Goal: Task Accomplishment & Management: Use online tool/utility

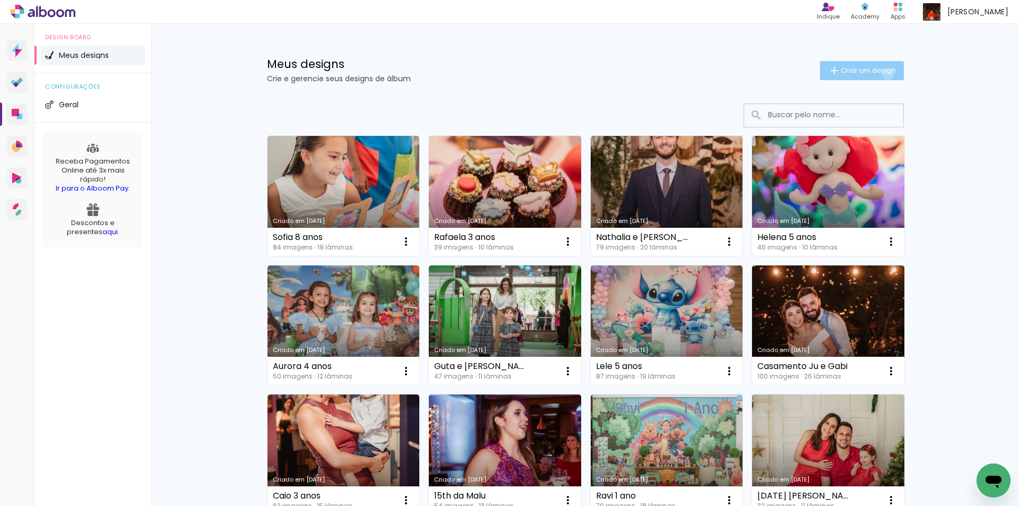
click at [881, 74] on span "Criar um design" at bounding box center [867, 70] width 55 height 7
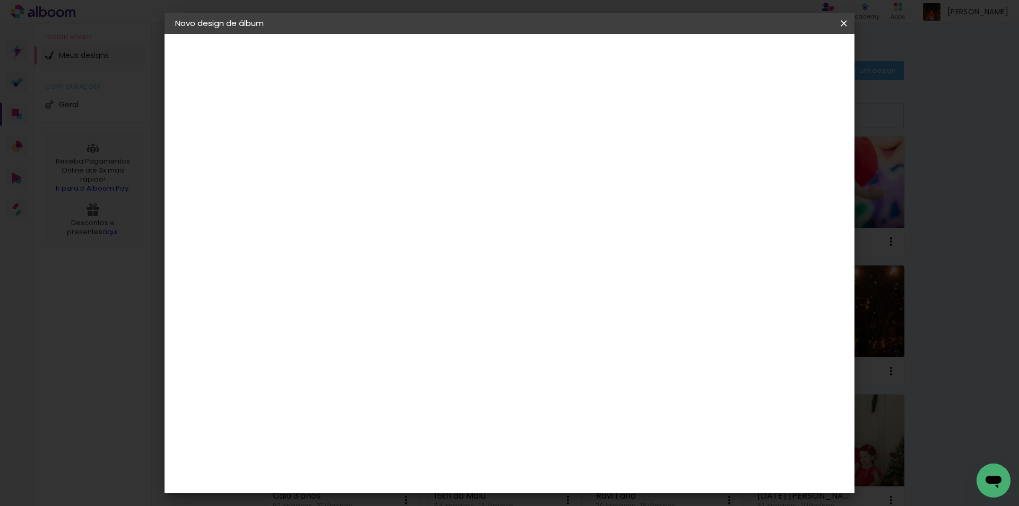
click at [0, 0] on paper-input-container "Título do álbum" at bounding box center [0, 0] width 0 height 0
type input "[PERSON_NAME] 14 anos"
type paper-input "[PERSON_NAME] 14 anos"
click at [0, 0] on slot "Avançar" at bounding box center [0, 0] width 0 height 0
click at [421, 169] on input "[GEOGRAPHIC_DATA]" at bounding box center [371, 169] width 99 height 13
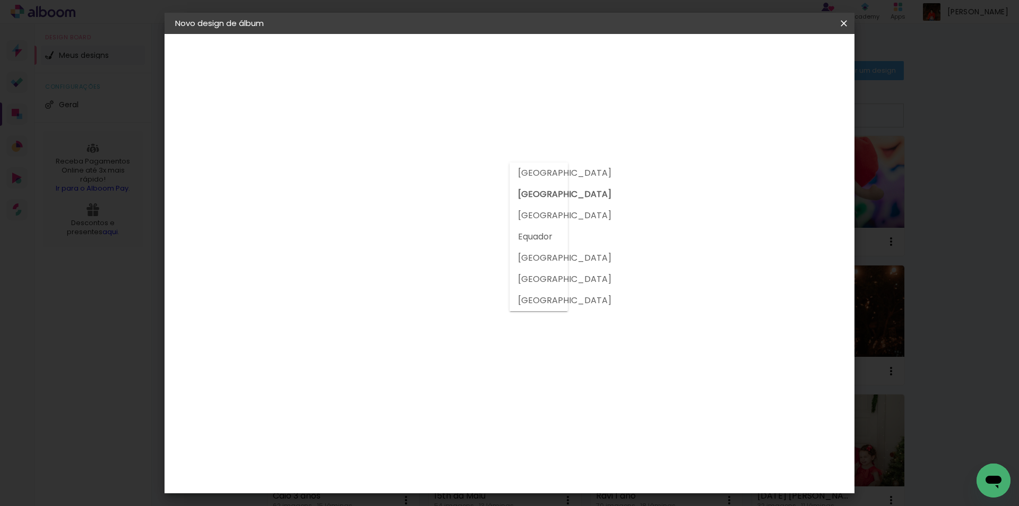
click at [422, 201] on input at bounding box center [375, 201] width 107 height 13
click at [404, 201] on input at bounding box center [375, 201] width 107 height 13
type input "go"
type paper-input "go"
click at [368, 240] on div "Go image" at bounding box center [355, 241] width 26 height 17
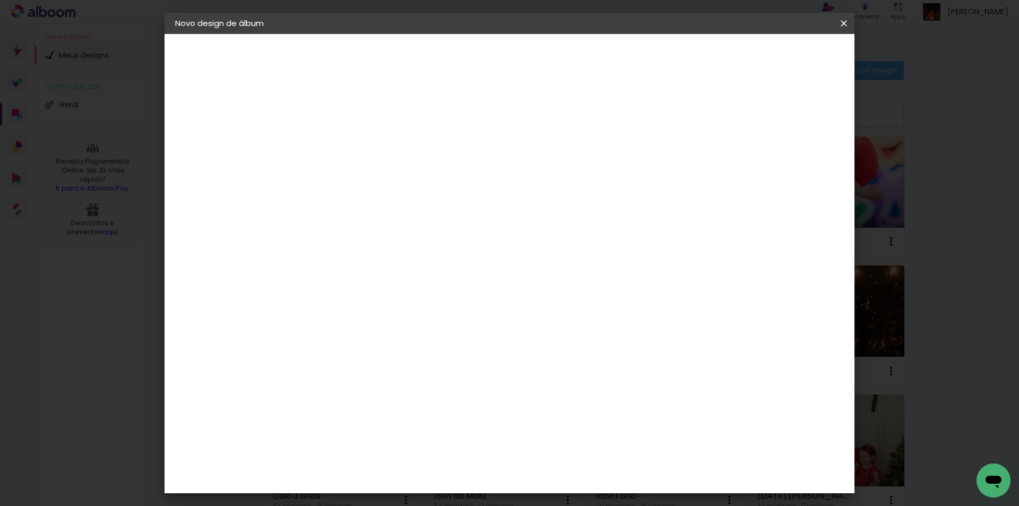
click at [0, 0] on slot "Avançar" at bounding box center [0, 0] width 0 height 0
click at [390, 177] on input "text" at bounding box center [369, 185] width 41 height 16
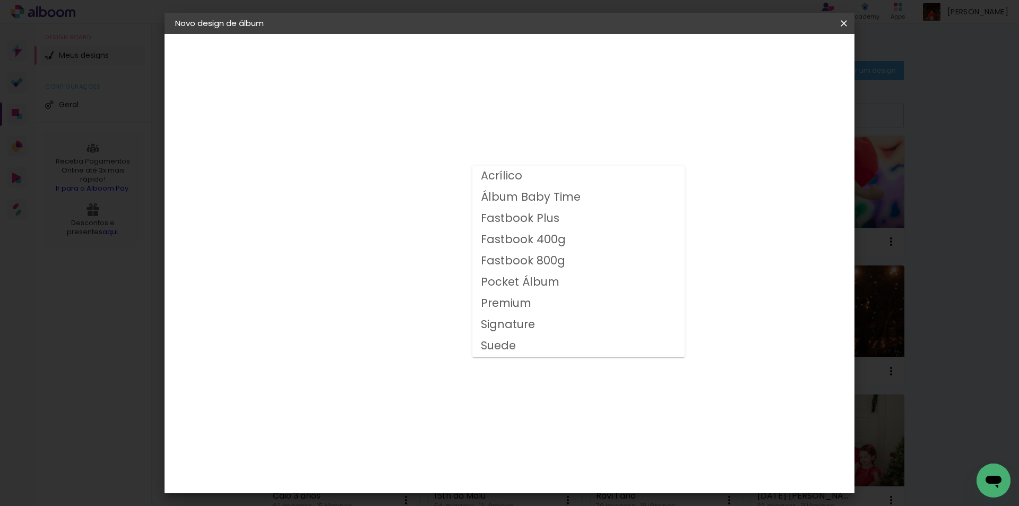
click at [0, 0] on slot "Fastbook 800g" at bounding box center [0, 0] width 0 height 0
type input "Fastbook 800g"
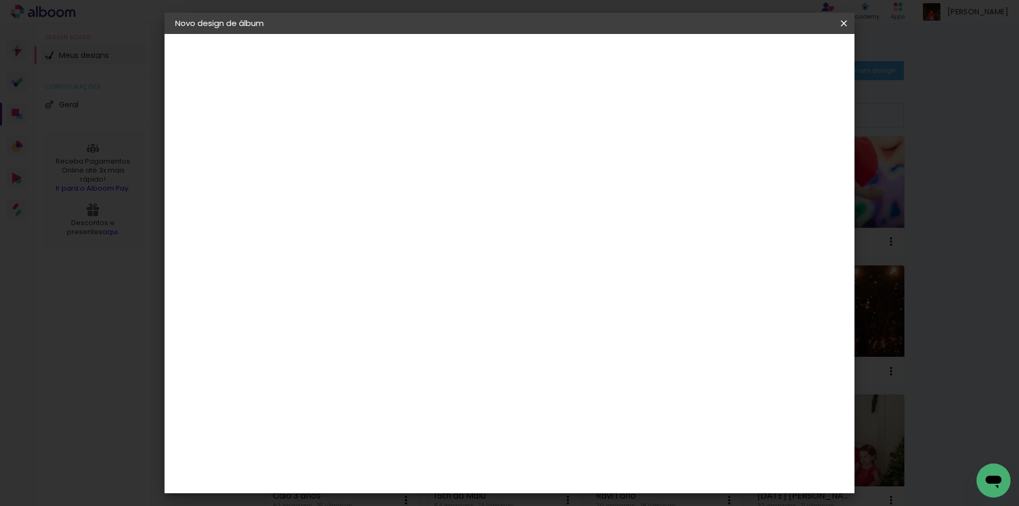
click at [420, 496] on span "25 × 25" at bounding box center [395, 510] width 49 height 28
click at [522, 48] on paper-button "Avançar" at bounding box center [496, 56] width 52 height 18
click at [717, 114] on div at bounding box center [713, 115] width 10 height 10
type paper-checkbox "on"
click at [777, 57] on span "Iniciar design" at bounding box center [753, 56] width 48 height 7
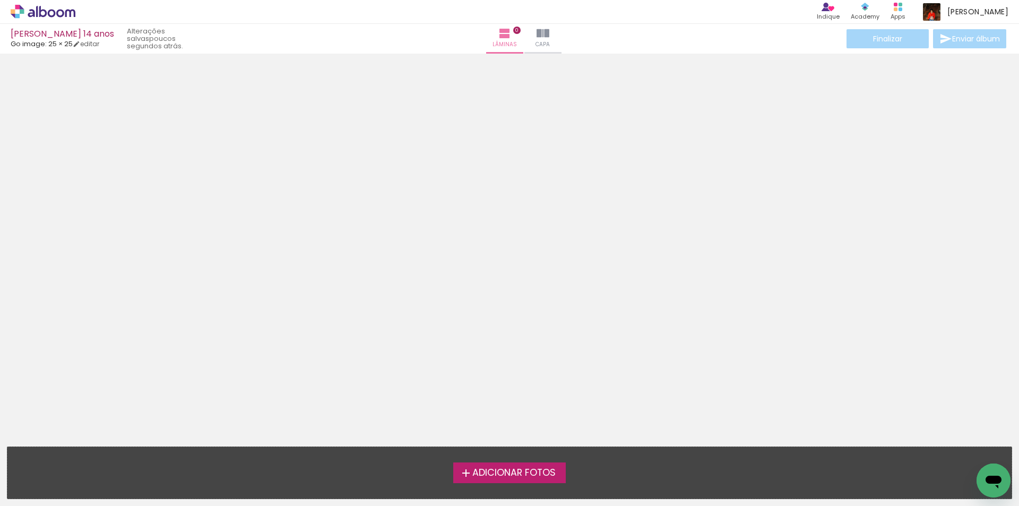
click at [525, 469] on span "Adicionar Fotos" at bounding box center [513, 473] width 83 height 10
click at [0, 0] on input "file" at bounding box center [0, 0] width 0 height 0
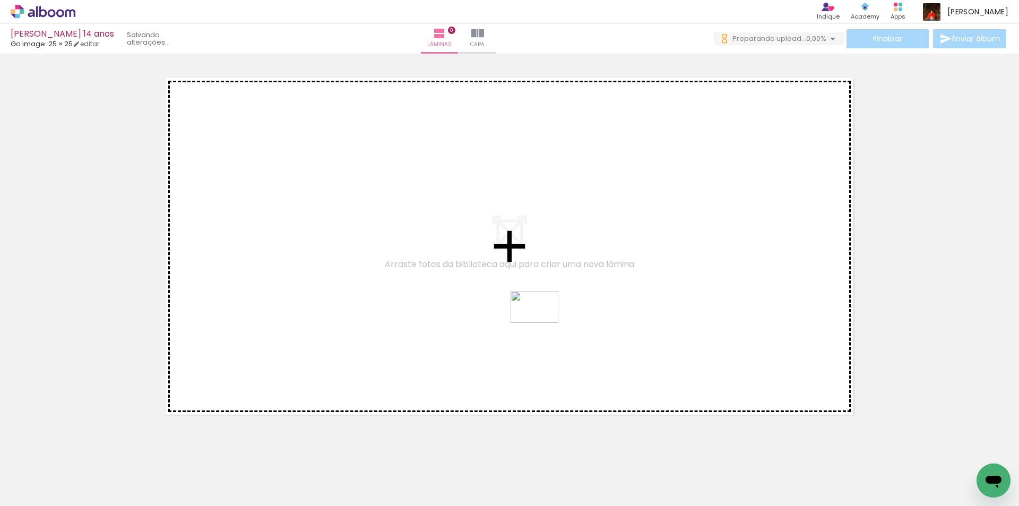
drag, startPoint x: 245, startPoint y: 473, endPoint x: 570, endPoint y: 309, distance: 364.0
click at [570, 309] on quentale-workspace at bounding box center [509, 253] width 1019 height 506
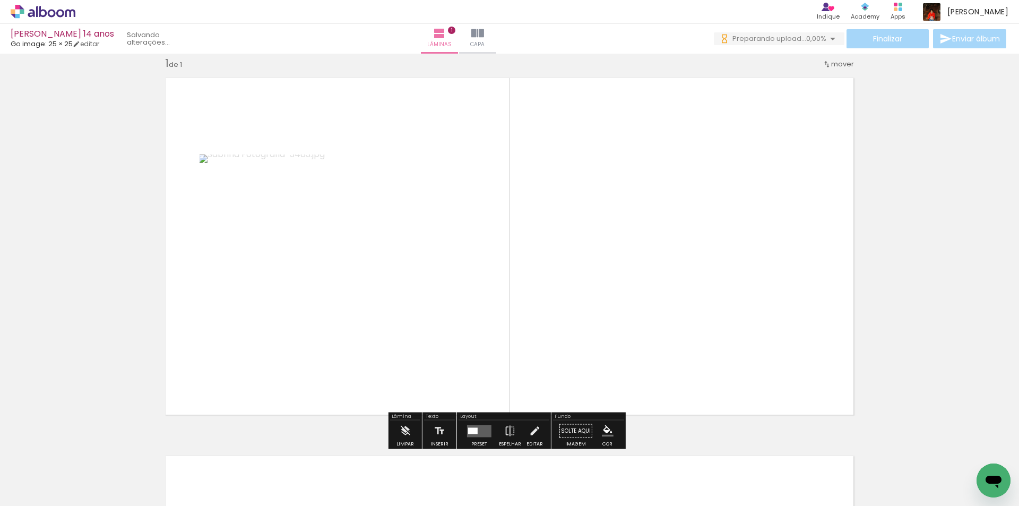
scroll to position [14, 0]
click at [504, 427] on iron-icon at bounding box center [510, 430] width 12 height 21
click at [482, 429] on quentale-layouter at bounding box center [479, 430] width 24 height 12
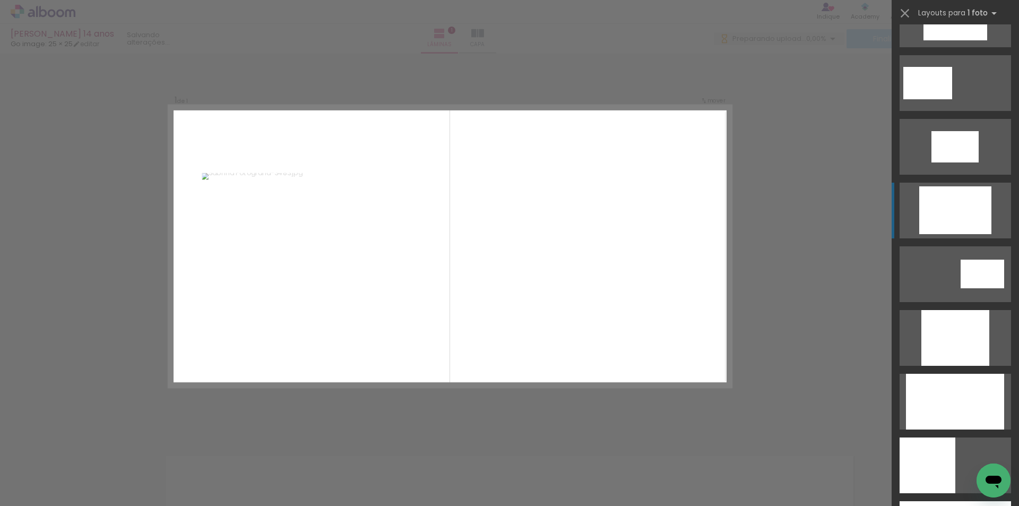
scroll to position [424, 0]
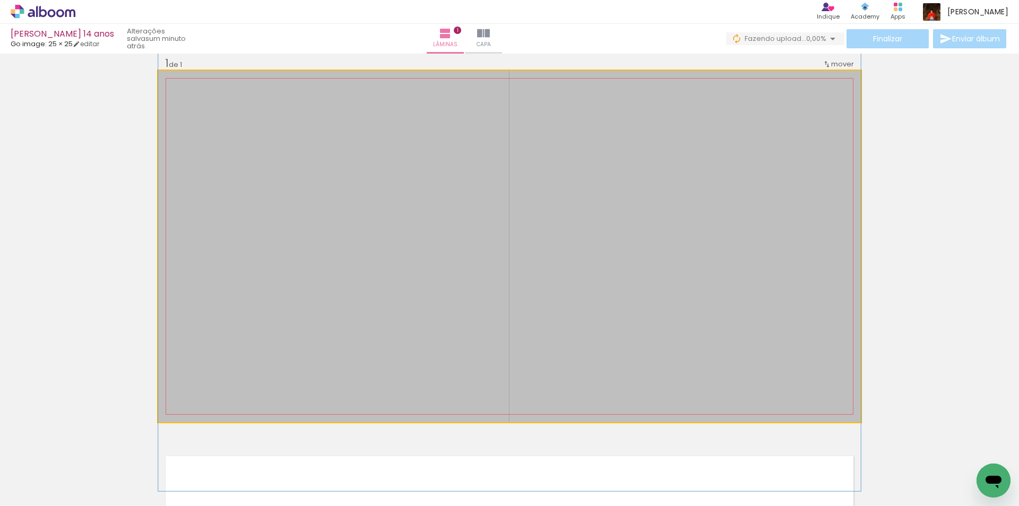
drag, startPoint x: 677, startPoint y: 292, endPoint x: 676, endPoint y: 303, distance: 11.2
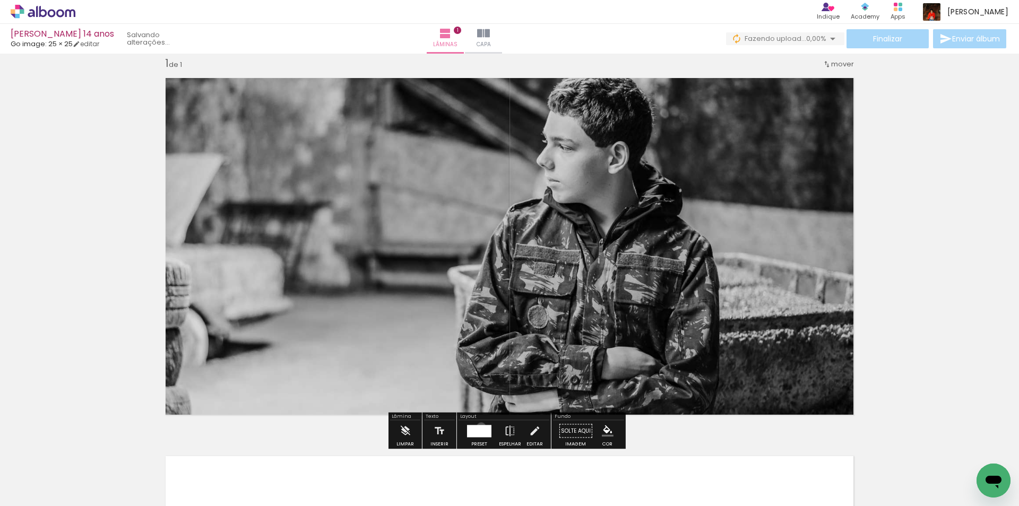
click at [479, 427] on div at bounding box center [479, 430] width 24 height 12
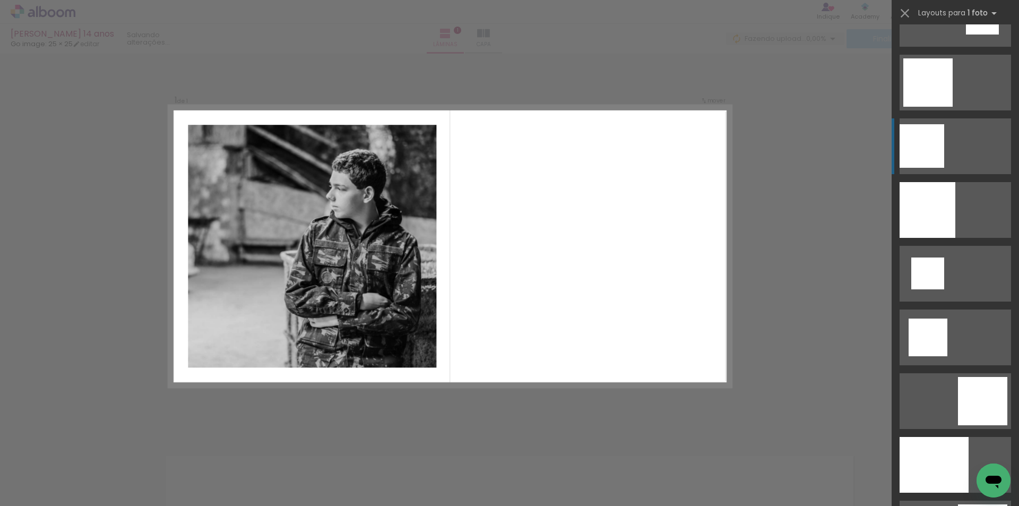
scroll to position [1560, 0]
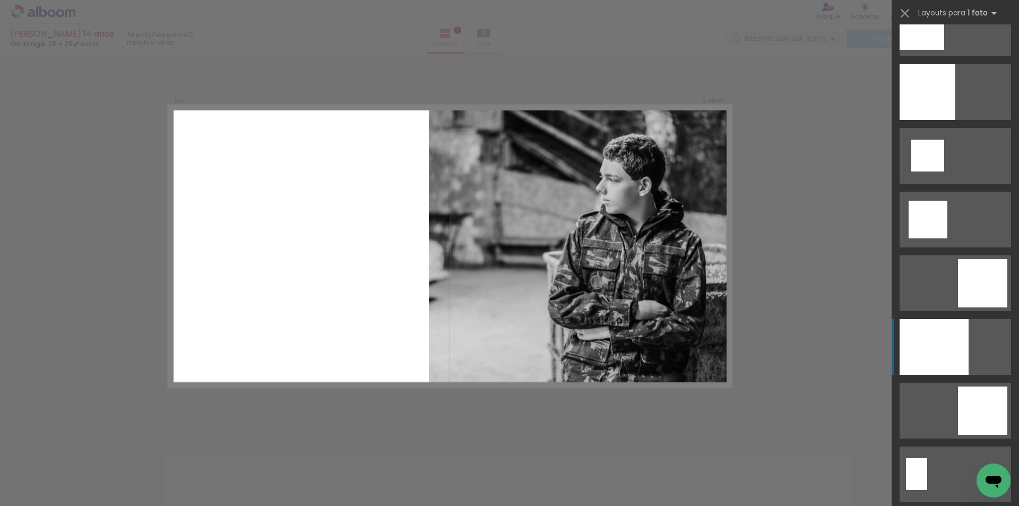
click at [945, 329] on div at bounding box center [933, 347] width 69 height 56
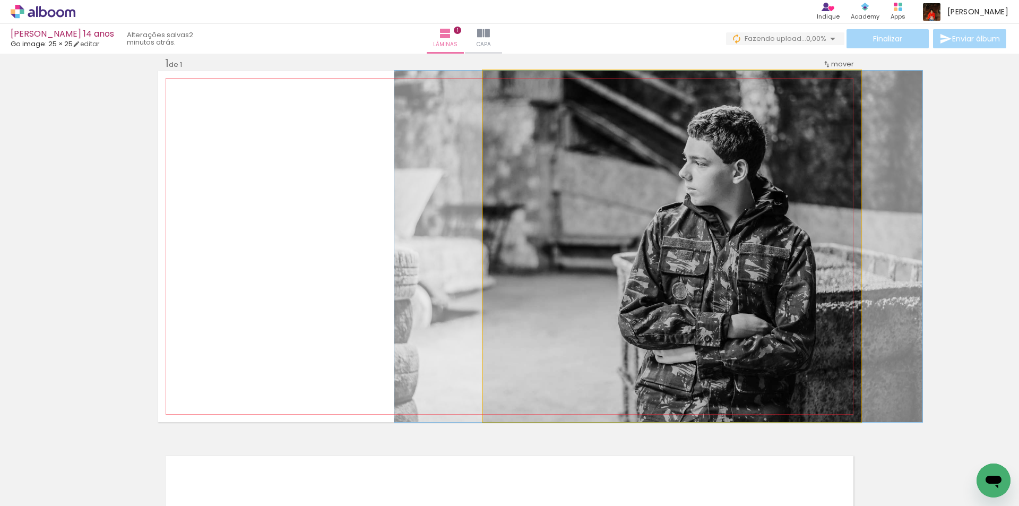
drag, startPoint x: 663, startPoint y: 301, endPoint x: 649, endPoint y: 297, distance: 13.8
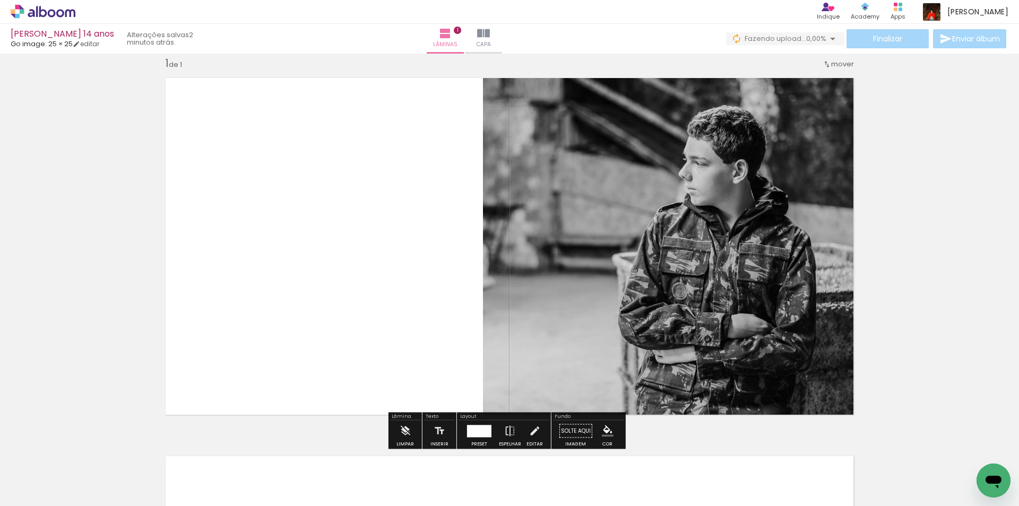
click at [479, 424] on div at bounding box center [479, 430] width 24 height 12
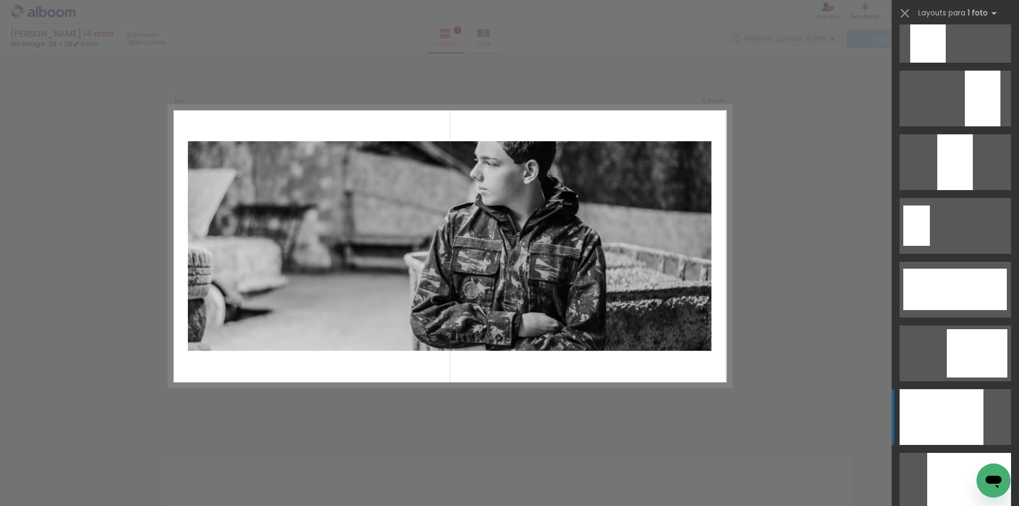
scroll to position [2483, 0]
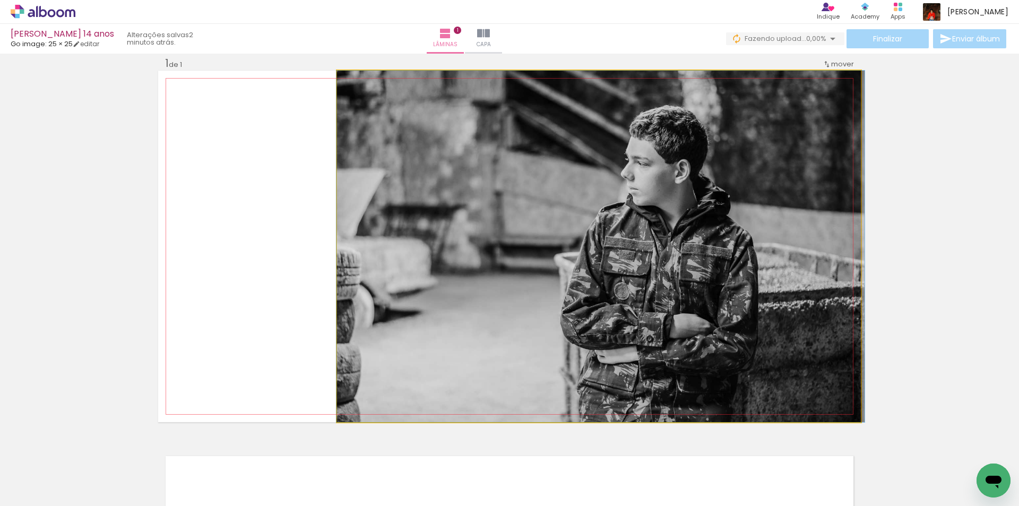
drag, startPoint x: 682, startPoint y: 316, endPoint x: 707, endPoint y: 316, distance: 24.9
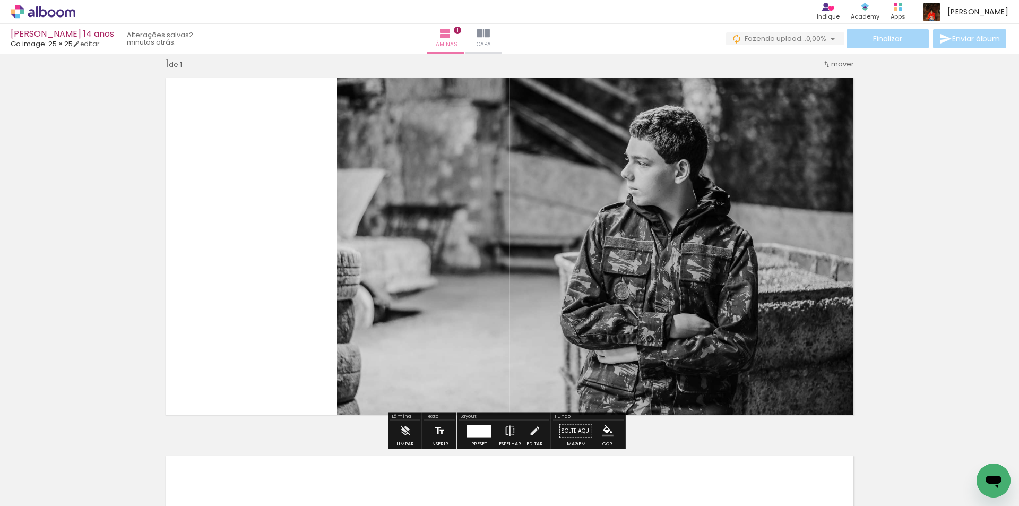
click at [436, 427] on iron-icon at bounding box center [439, 430] width 12 height 21
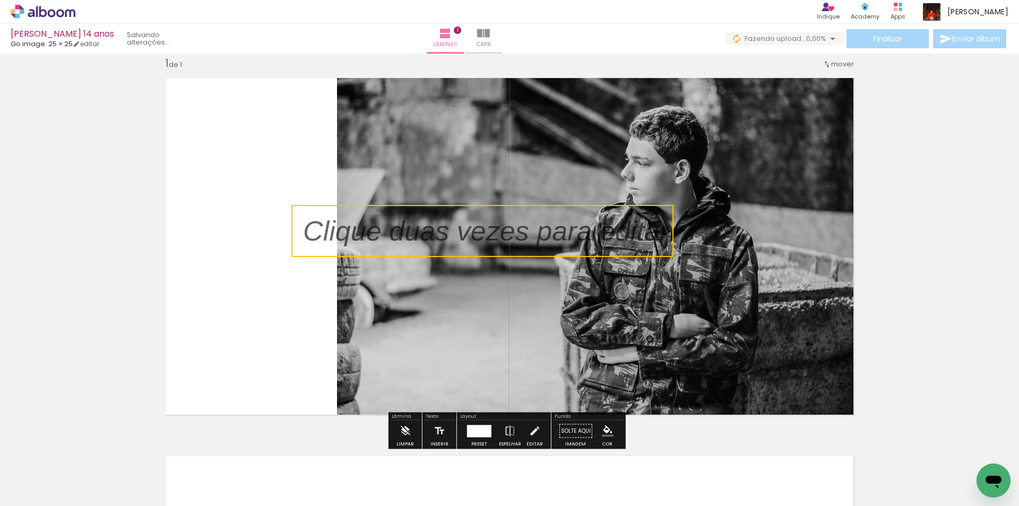
click at [422, 237] on quentale-selection at bounding box center [482, 231] width 382 height 52
type input "Sans Serif"
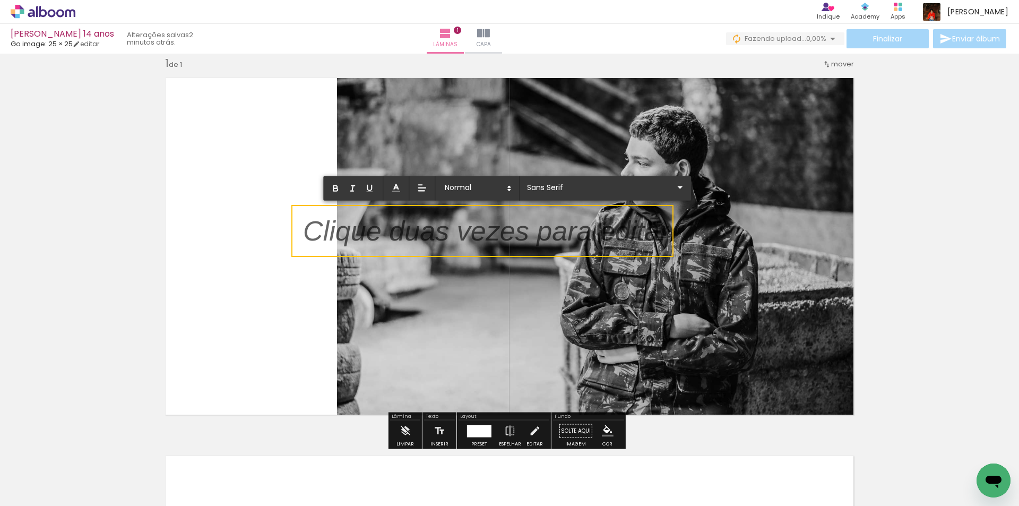
click at [422, 237] on p at bounding box center [486, 237] width 366 height 39
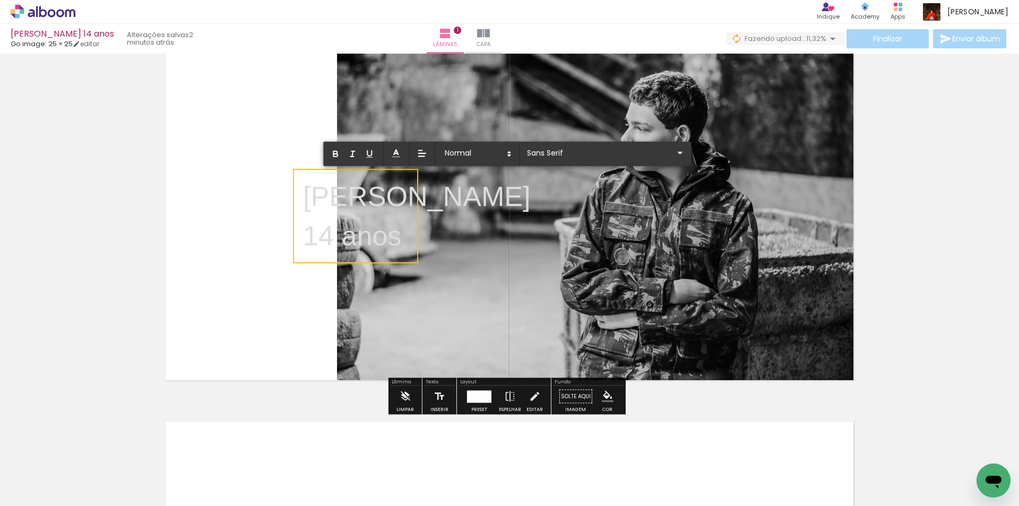
scroll to position [67, 0]
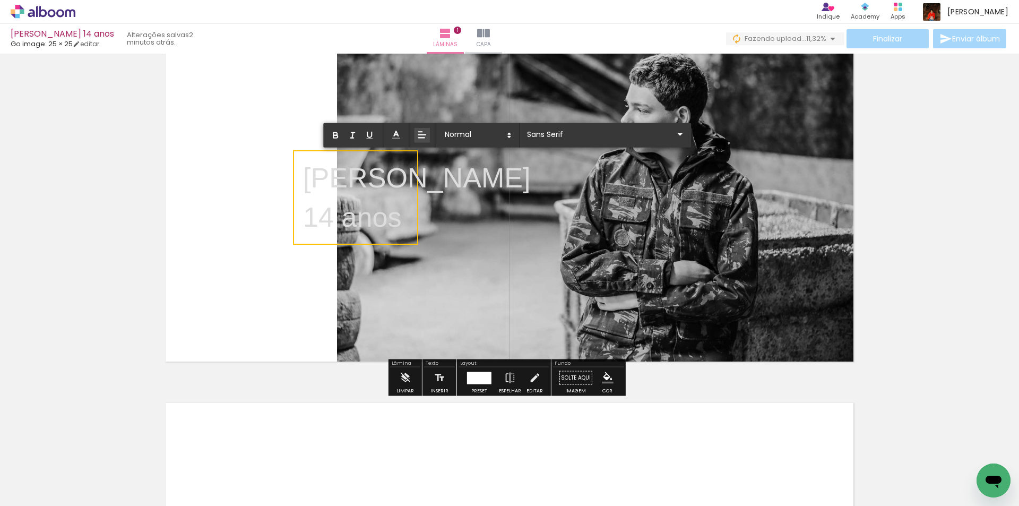
click at [421, 131] on icon at bounding box center [421, 134] width 11 height 11
click at [420, 172] on icon at bounding box center [422, 174] width 10 height 10
click at [399, 131] on icon at bounding box center [395, 134] width 11 height 11
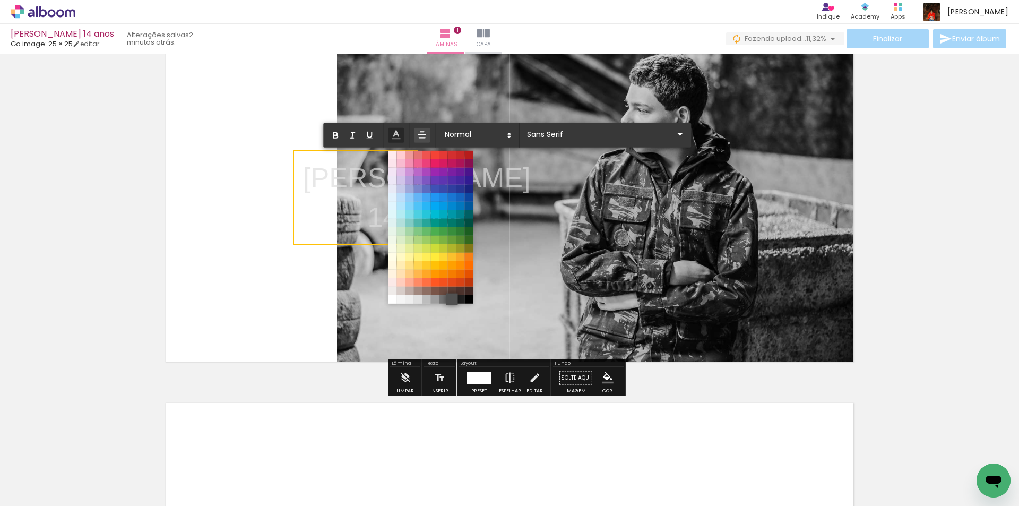
click at [453, 299] on span at bounding box center [452, 299] width 12 height 12
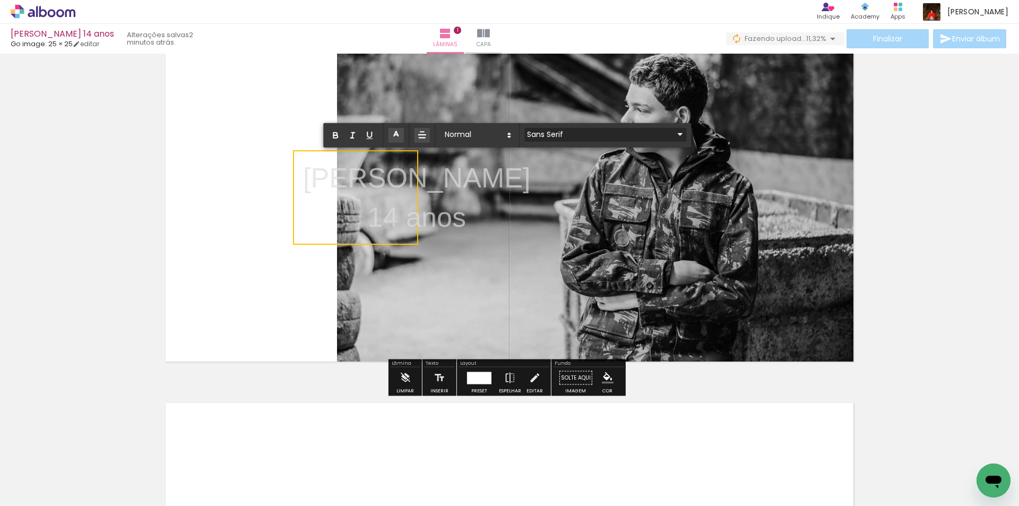
click at [536, 135] on input "Sans Serif" at bounding box center [598, 133] width 149 height 11
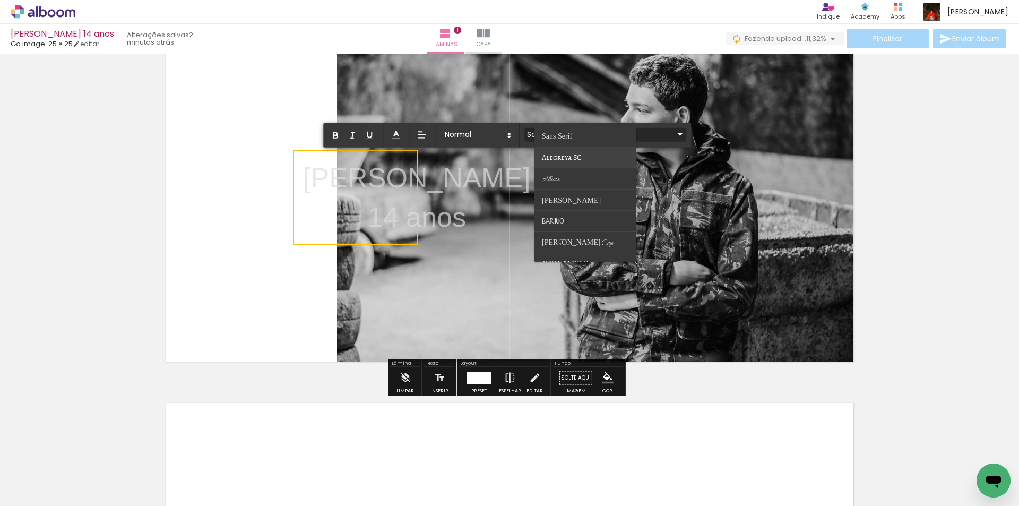
click at [548, 140] on span "Alegreya SC" at bounding box center [557, 136] width 30 height 8
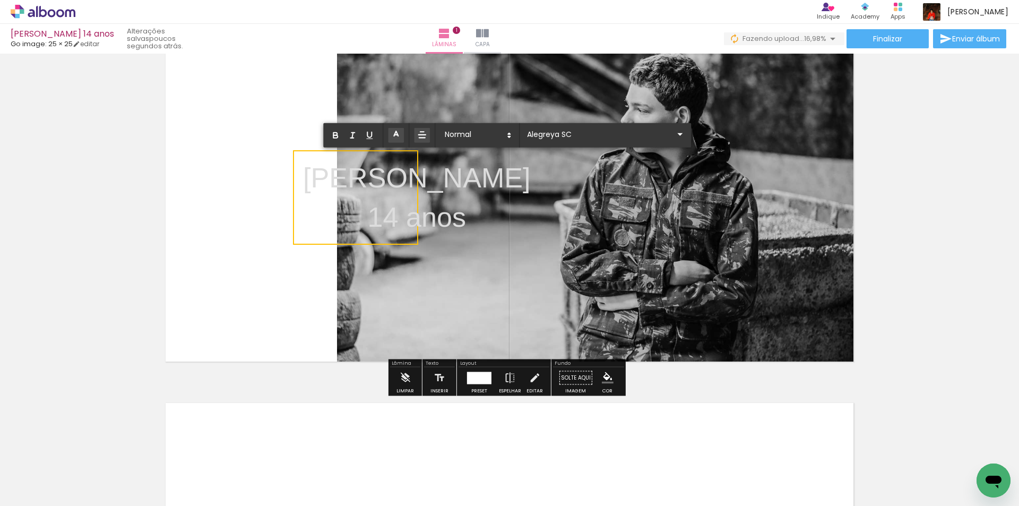
drag, startPoint x: 404, startPoint y: 224, endPoint x: 302, endPoint y: 178, distance: 111.3
click at [303, 178] on div "Henrique 14 anos ﻿" at bounding box center [417, 197] width 228 height 79
click at [563, 132] on input "Sans Serif" at bounding box center [598, 133] width 149 height 11
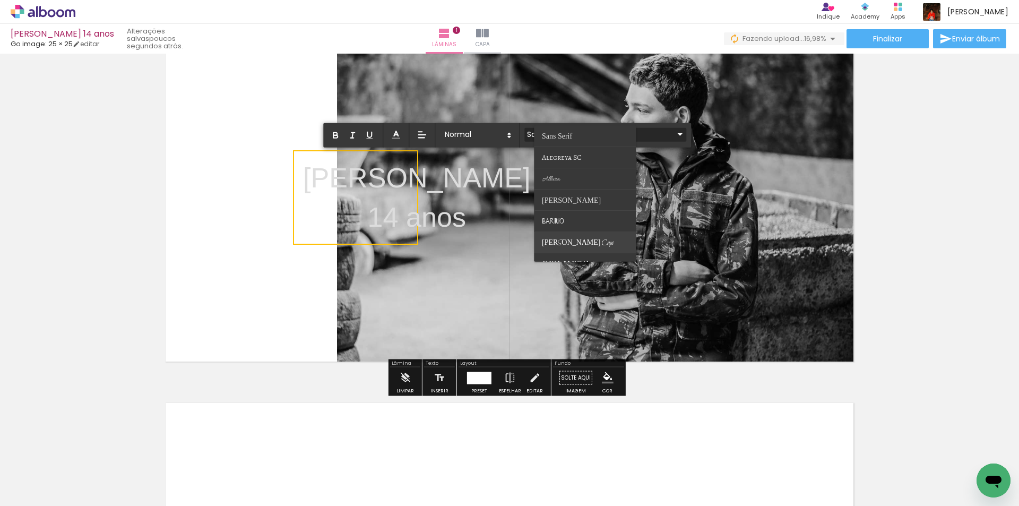
click at [562, 235] on paper-item at bounding box center [585, 242] width 102 height 21
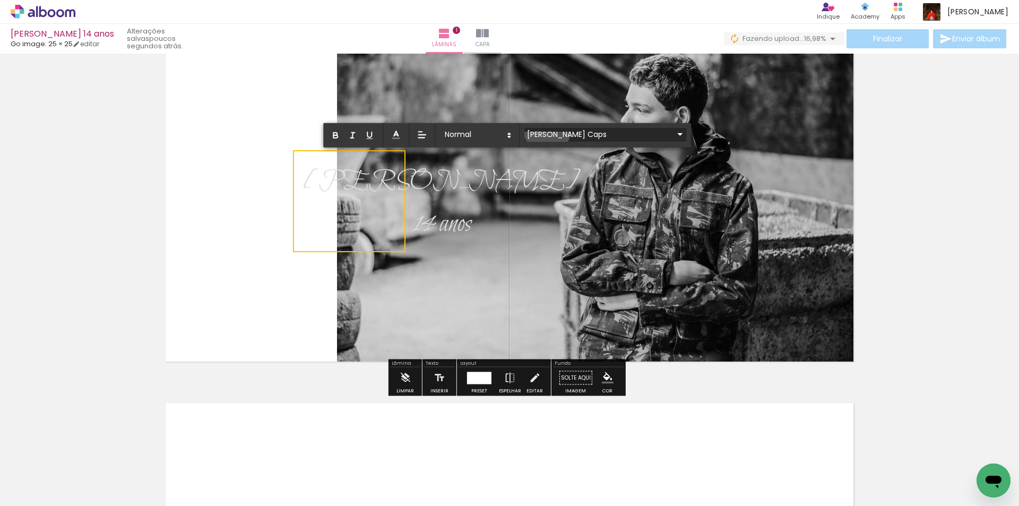
click at [547, 130] on input "[PERSON_NAME] Caps" at bounding box center [598, 133] width 149 height 11
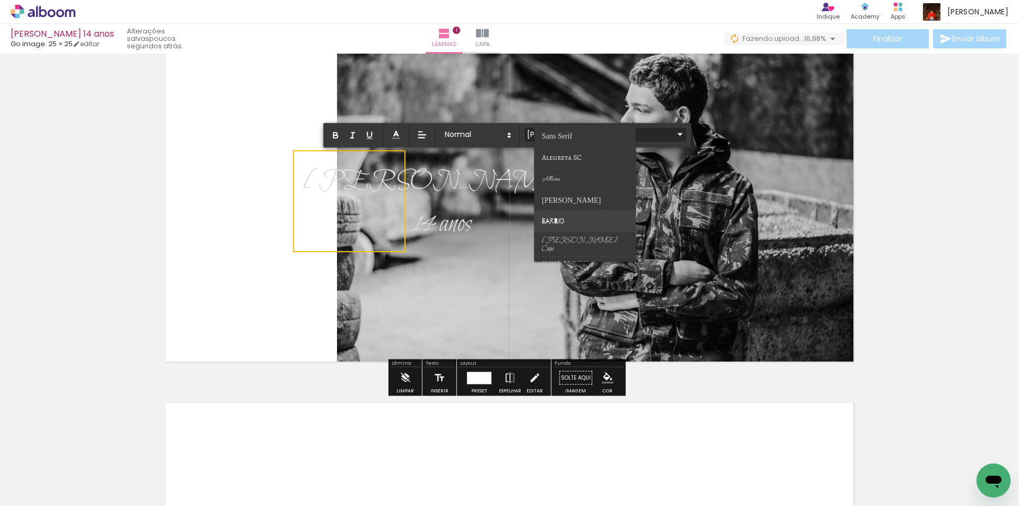
click at [550, 214] on paper-item at bounding box center [585, 221] width 102 height 21
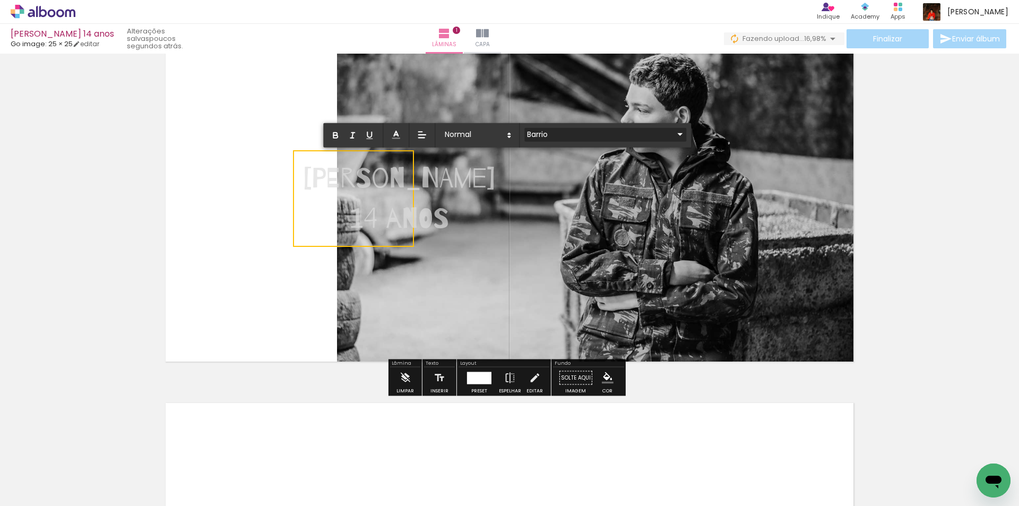
click at [533, 129] on input "Barrio" at bounding box center [598, 133] width 149 height 11
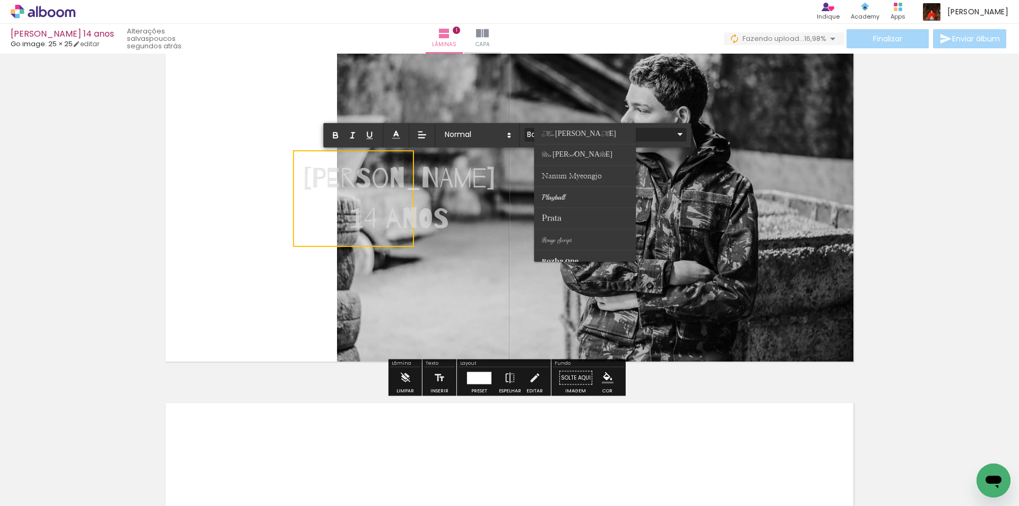
scroll to position [318, 0]
click at [556, 195] on span "Playball" at bounding box center [552, 200] width 20 height 10
type input "Playball"
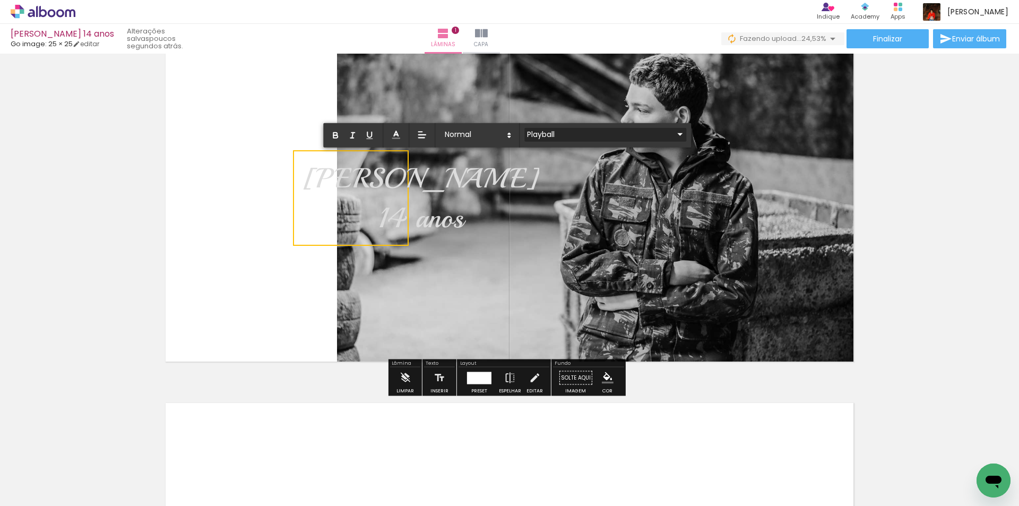
click at [549, 136] on input "Playball" at bounding box center [598, 133] width 149 height 11
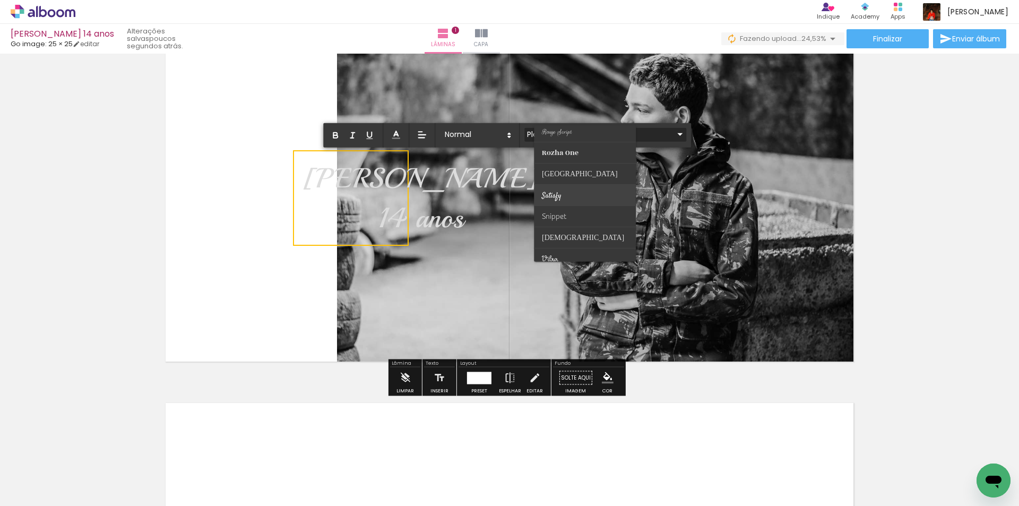
scroll to position [416, 0]
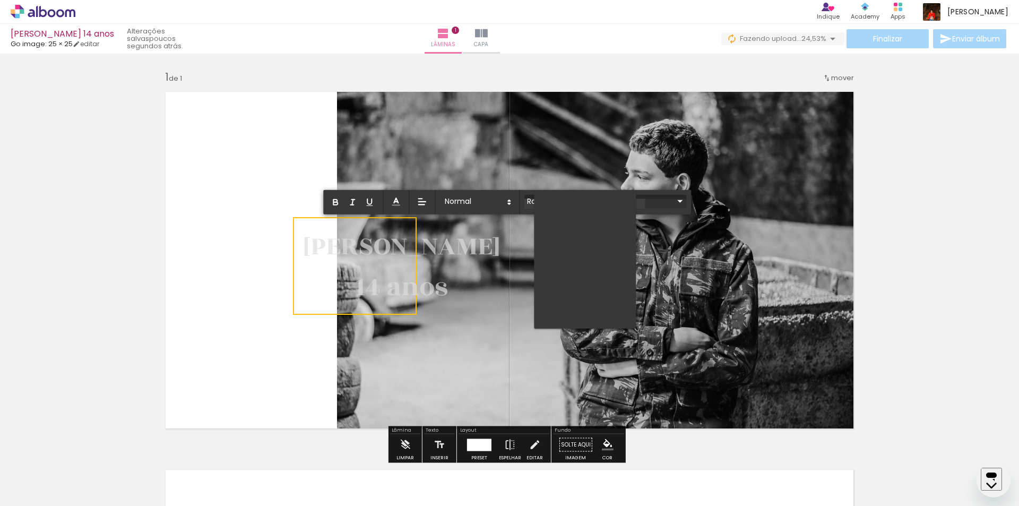
scroll to position [2483, 0]
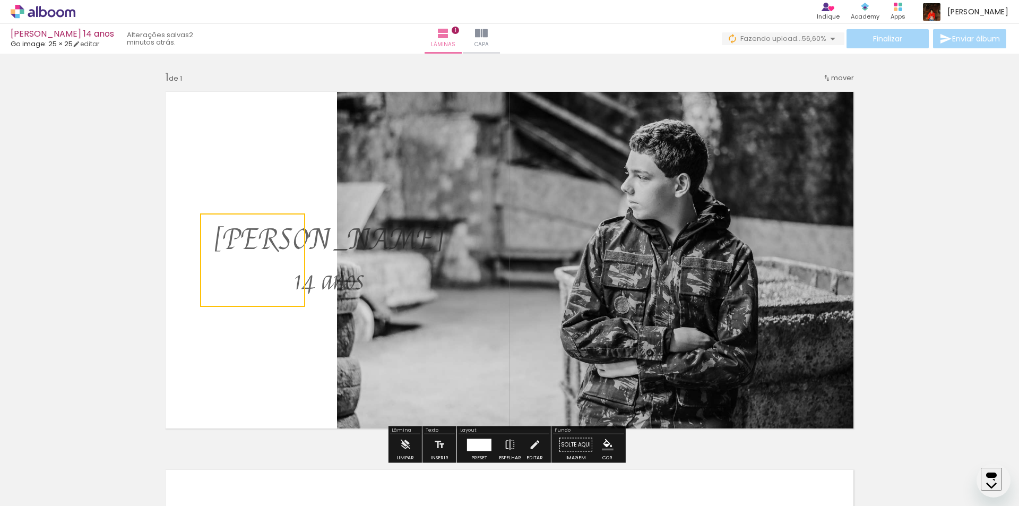
click at [746, 378] on div "Inserir lâmina 1 de 1" at bounding box center [509, 435] width 1019 height 756
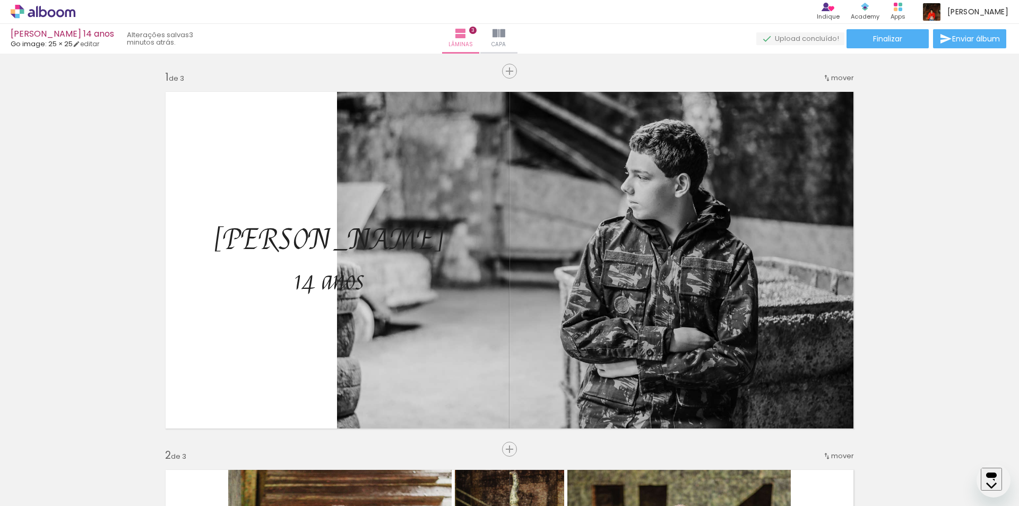
scroll to position [2483, 0]
